Goal: Learn about a topic

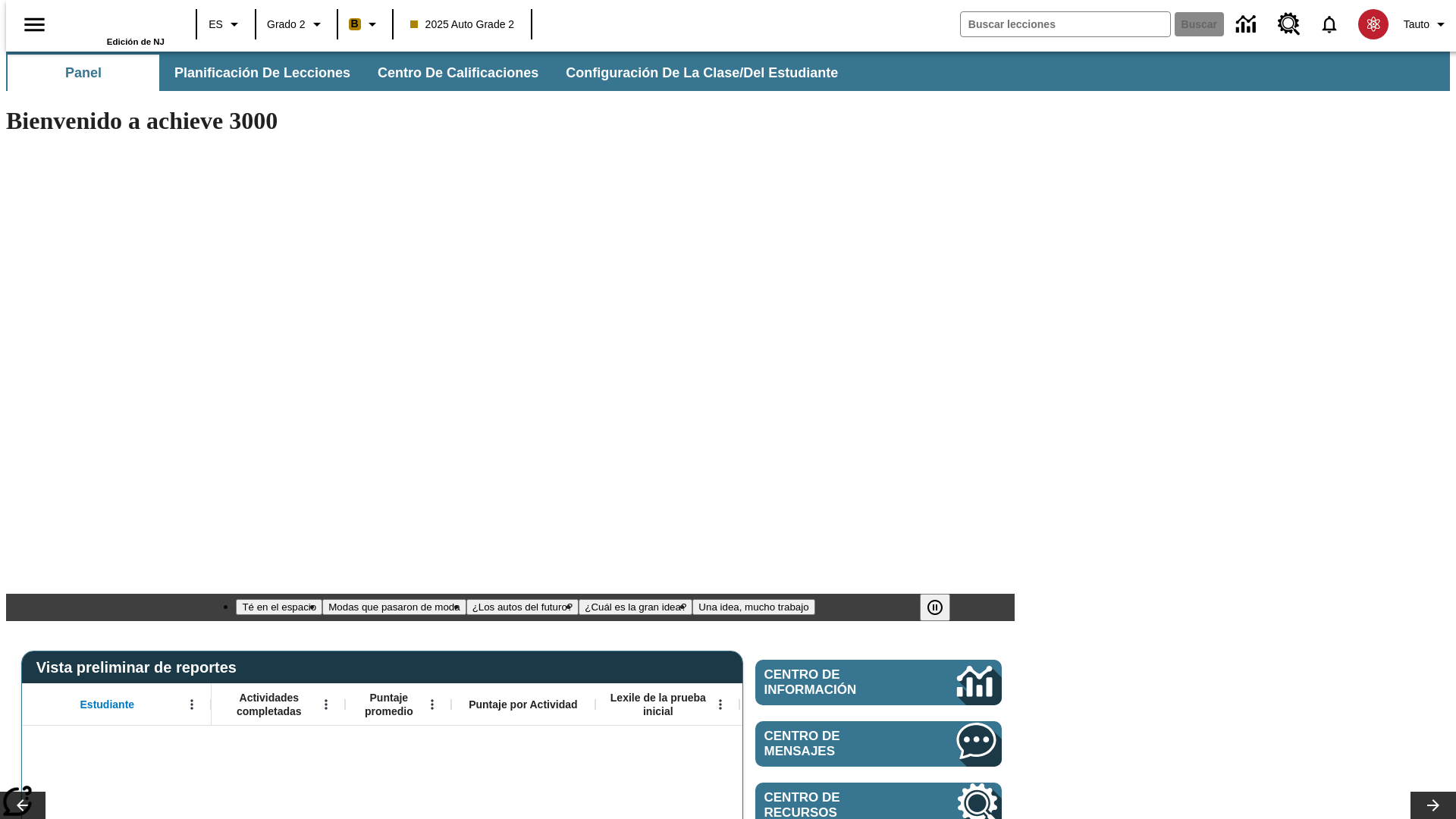
type input "-1"
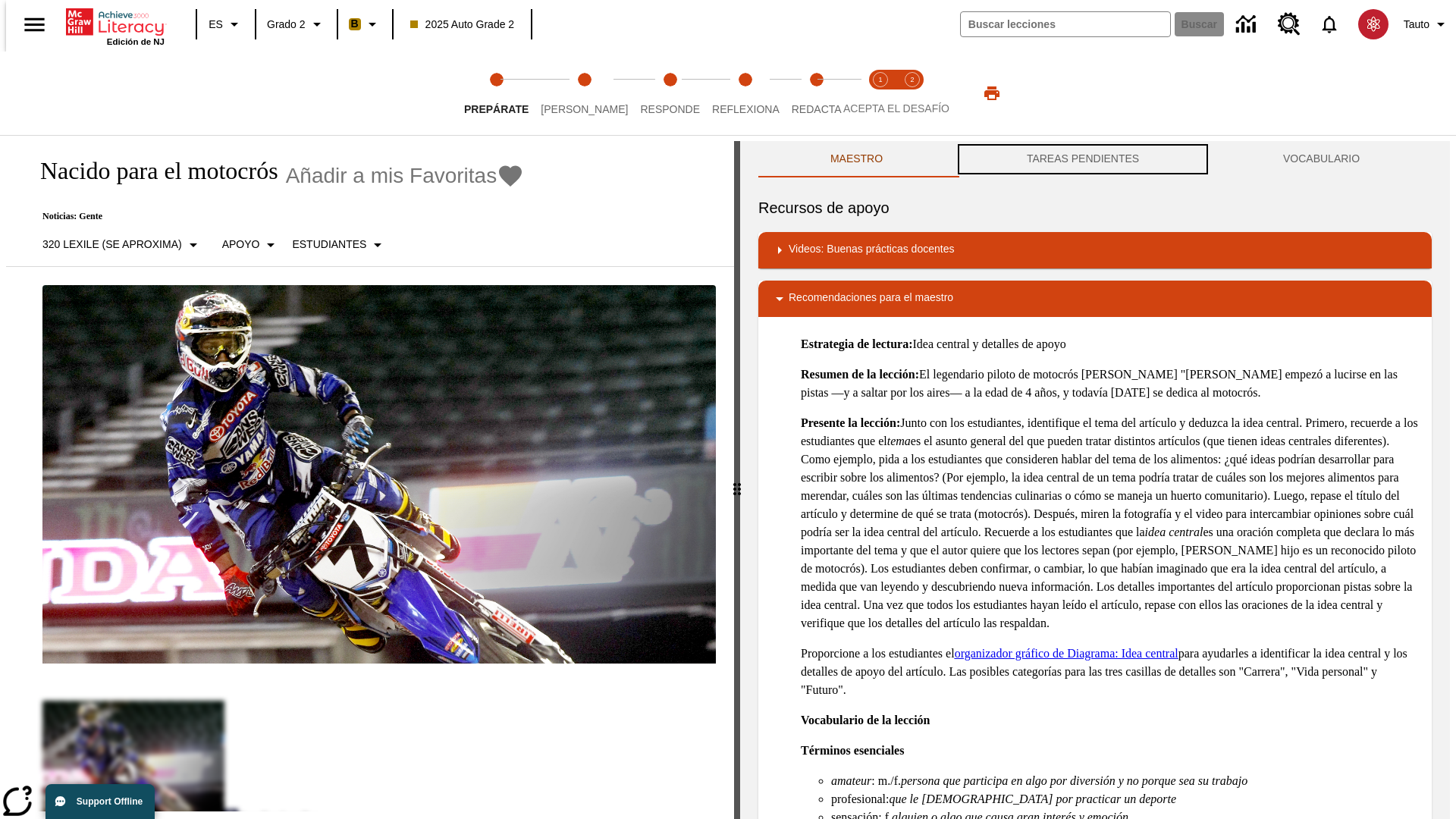
click at [1083, 160] on button "TAREAS PENDIENTES" at bounding box center [1082, 159] width 256 height 36
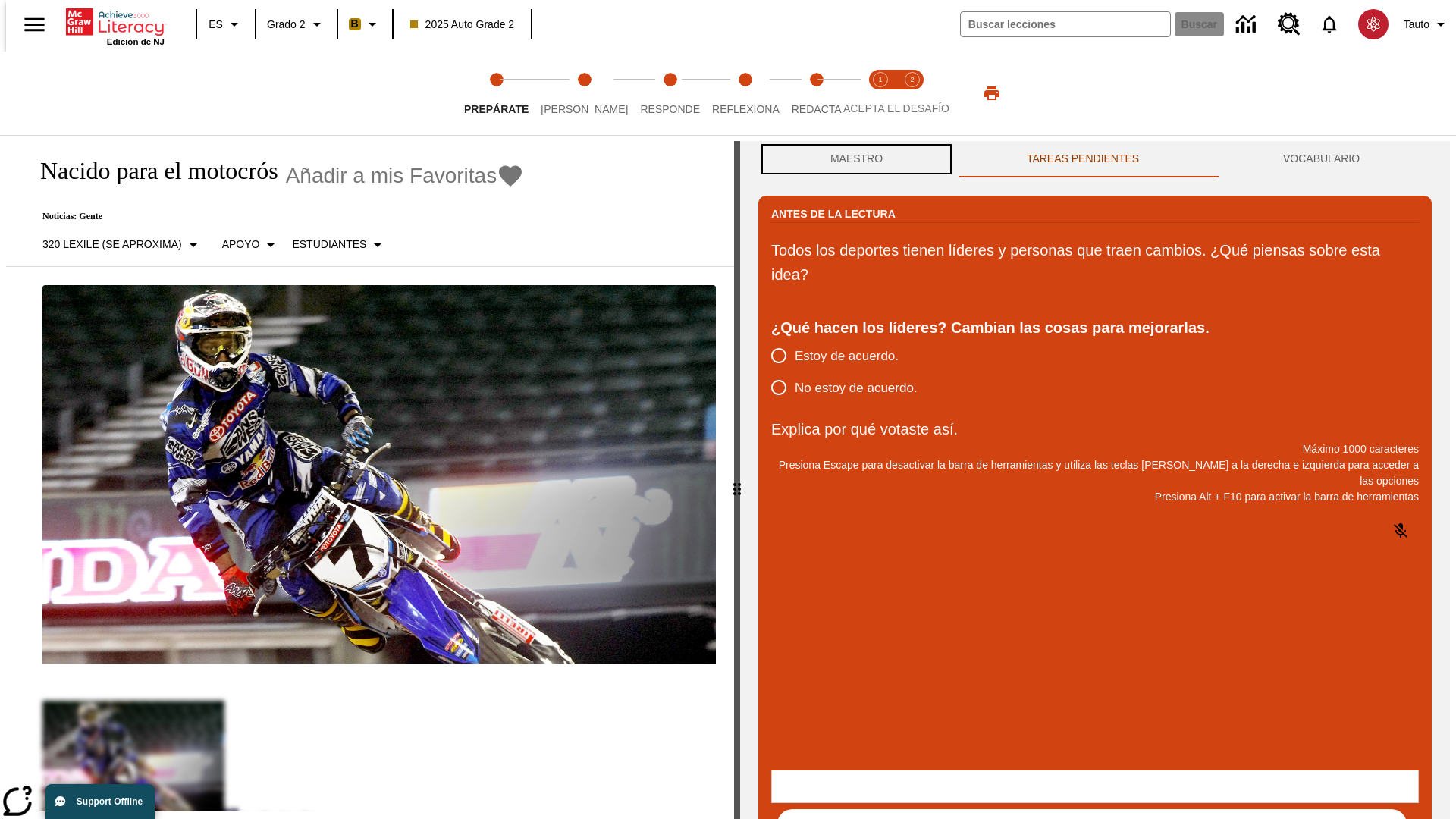
scroll to position [1, 0]
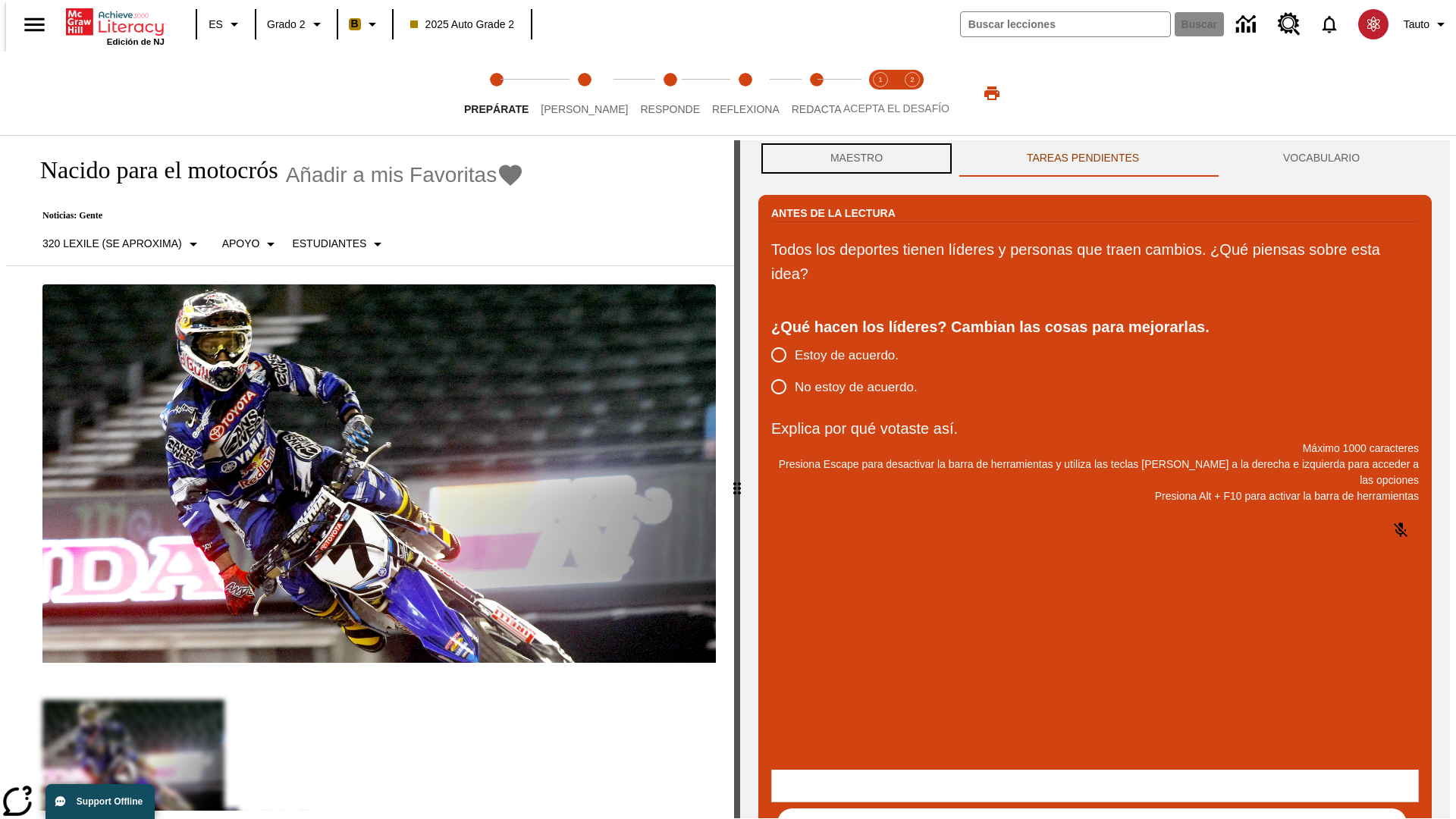
click at [852, 160] on button "Maestro" at bounding box center [857, 158] width 197 height 36
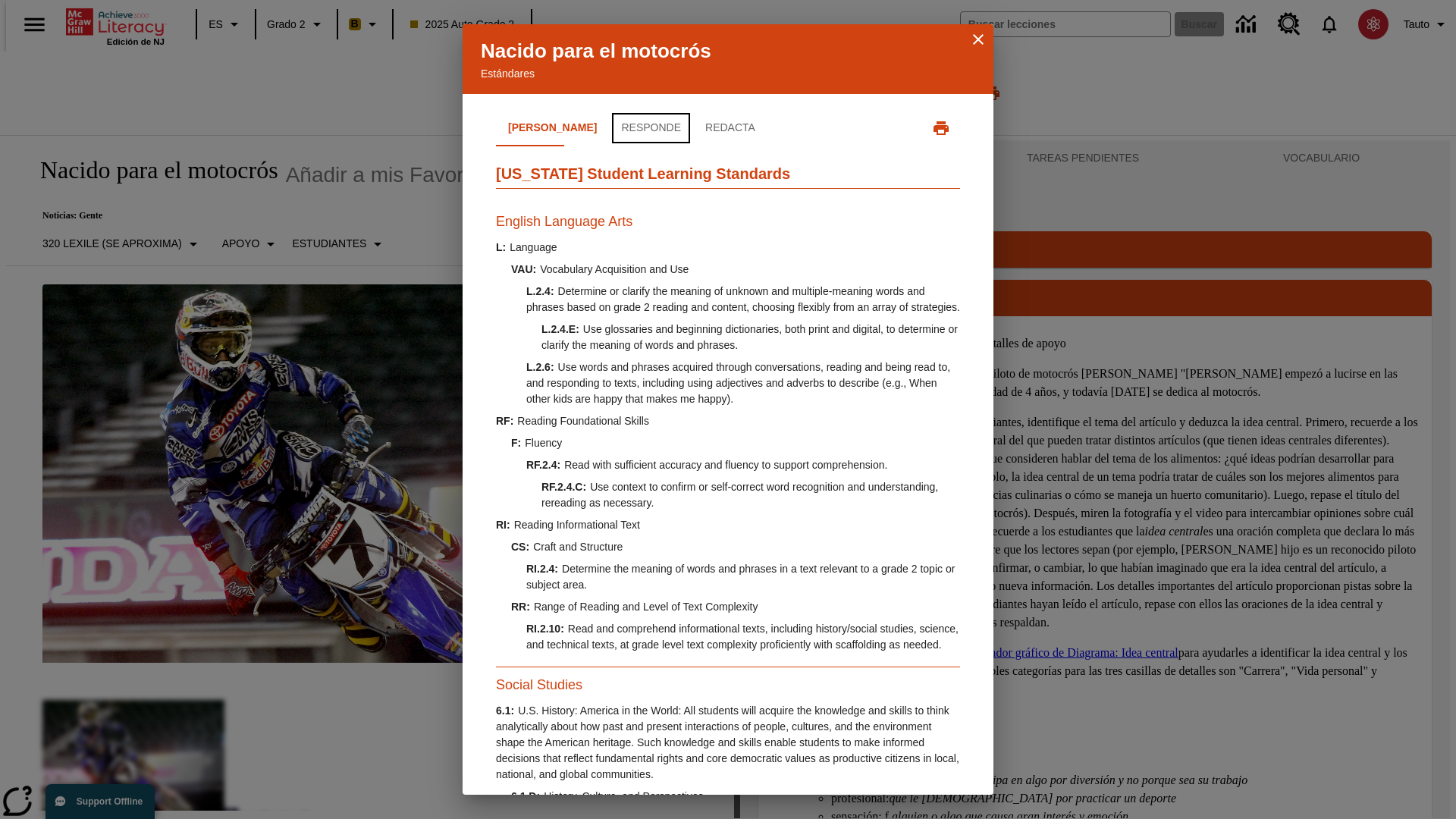
click at [609, 128] on button "Responde" at bounding box center [651, 128] width 85 height 36
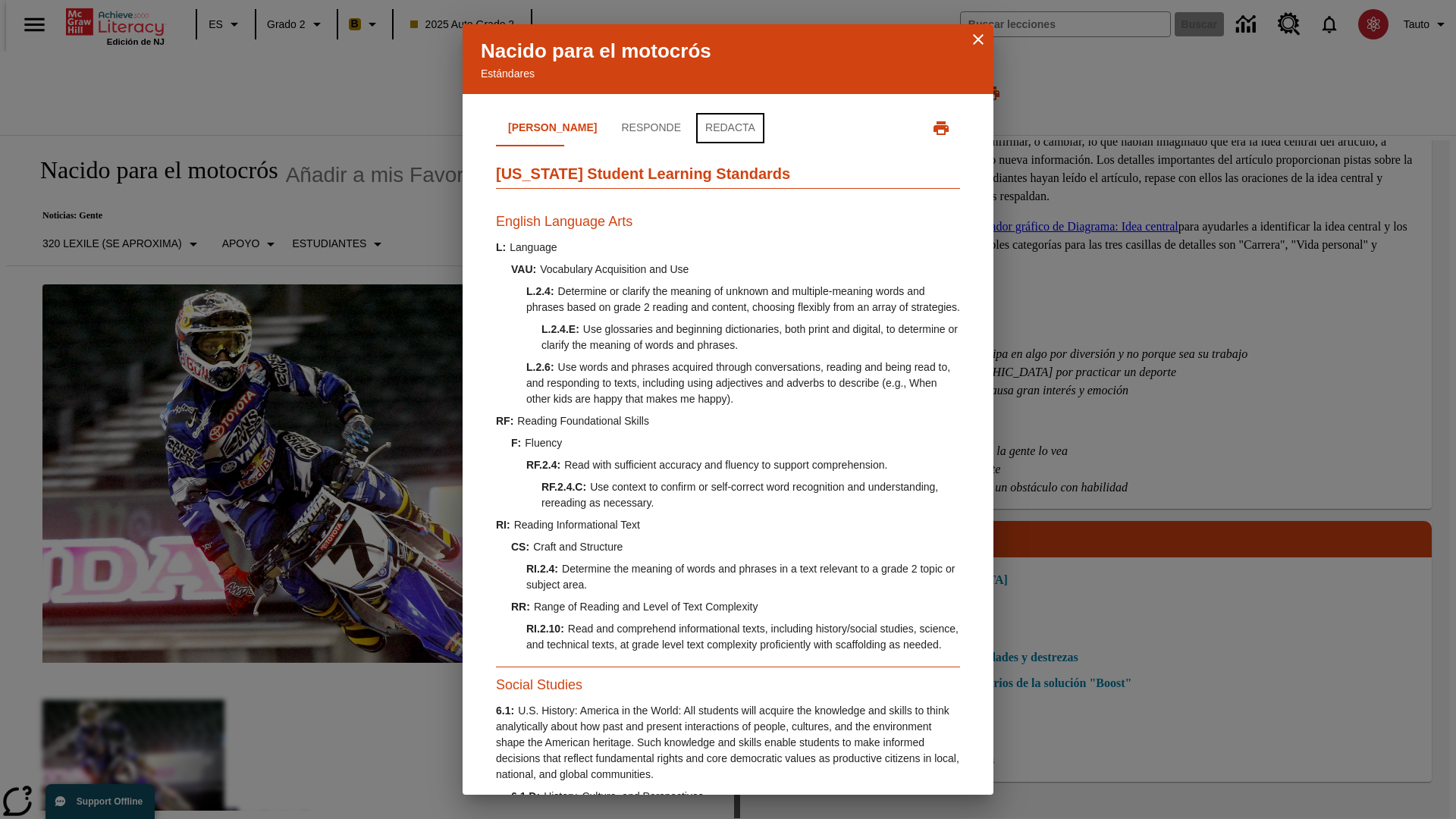
click at [694, 128] on button "Redacta" at bounding box center [731, 128] width 74 height 36
